Goal: Task Accomplishment & Management: Use online tool/utility

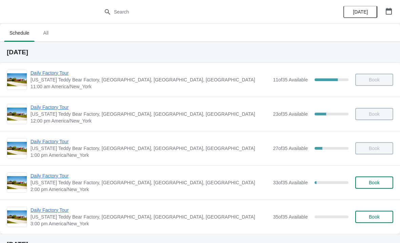
click at [51, 178] on span "Daily Factory Tour" at bounding box center [150, 175] width 239 height 7
click at [41, 173] on span "Daily Factory Tour" at bounding box center [150, 175] width 239 height 7
click at [52, 209] on span "Daily Factory Tour" at bounding box center [150, 210] width 239 height 7
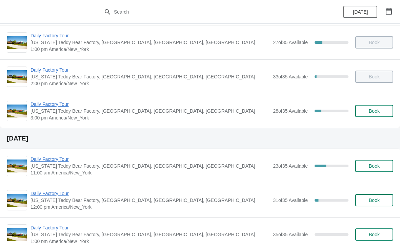
scroll to position [105, 0]
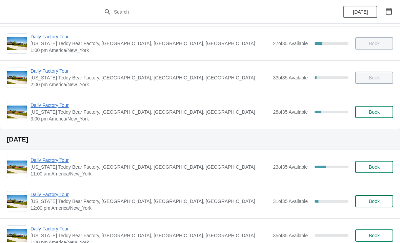
click at [63, 108] on span "Daily Factory Tour" at bounding box center [150, 105] width 239 height 7
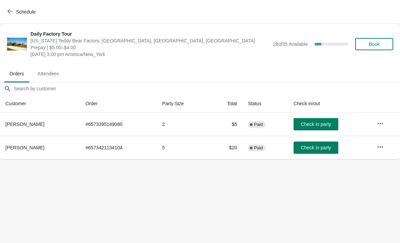
click at [312, 150] on span "Check in party" at bounding box center [316, 147] width 30 height 5
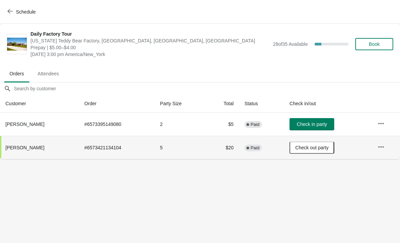
click at [321, 126] on span "Check in party" at bounding box center [312, 123] width 30 height 5
